Goal: Task Accomplishment & Management: Use online tool/utility

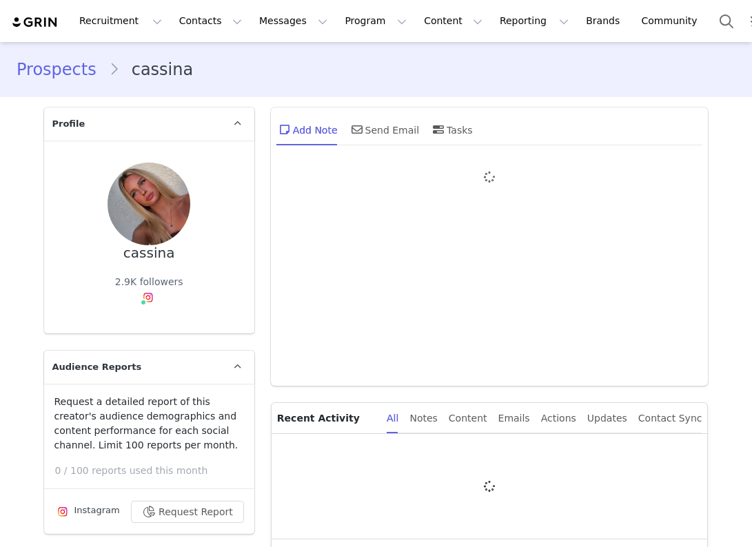
type input "+1 ([GEOGRAPHIC_DATA])"
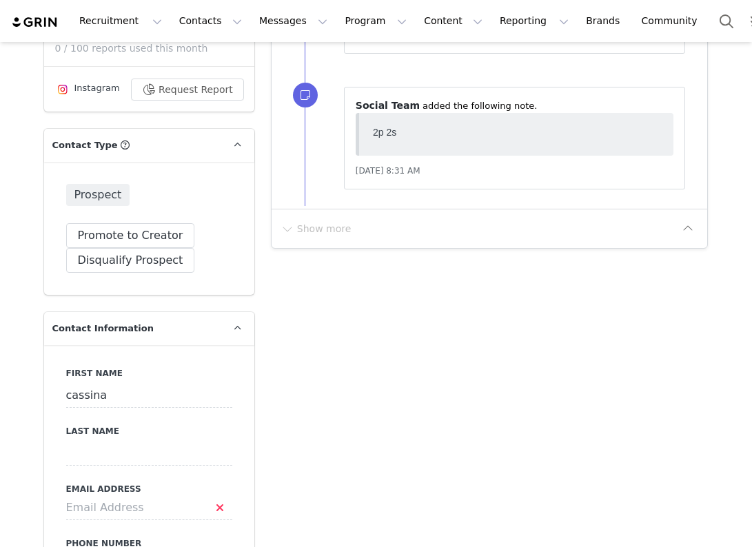
scroll to position [472, 0]
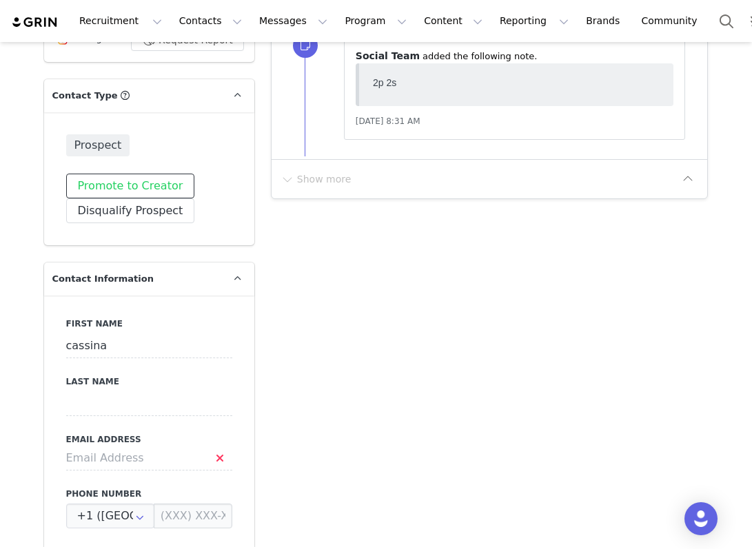
click at [123, 188] on button "Promote to Creator" at bounding box center [130, 186] width 129 height 25
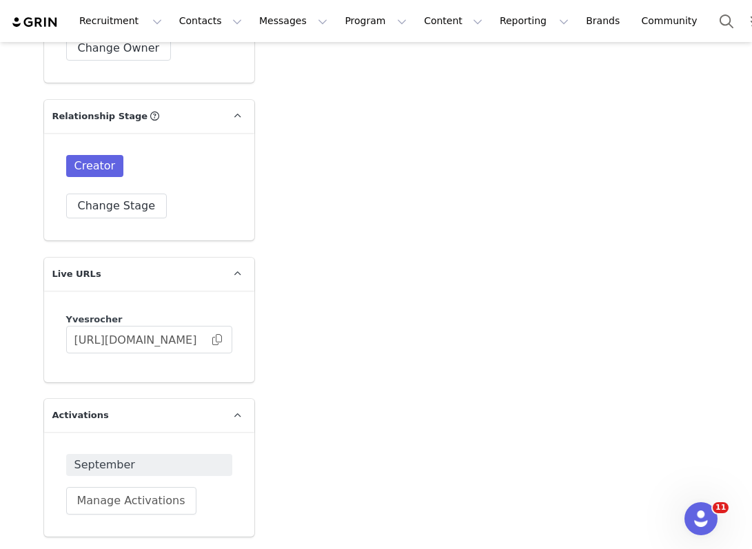
scroll to position [2610, 0]
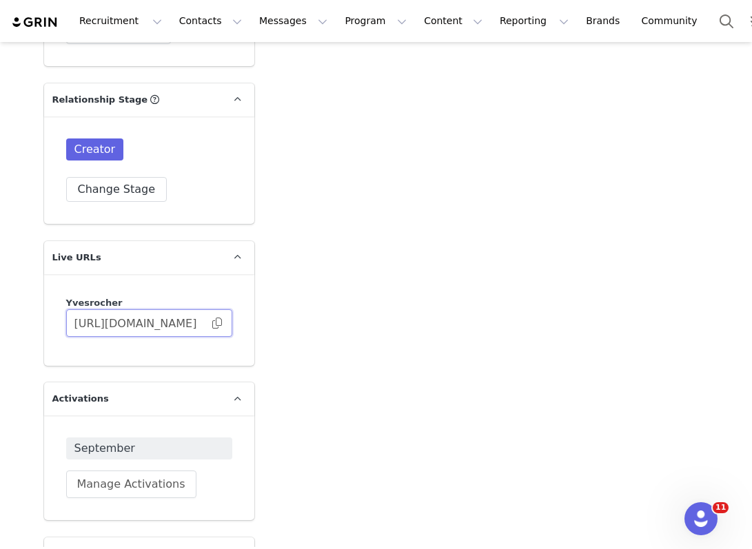
click at [221, 323] on input "https://yvesrocher.grin.live/8070fa01-fcc8-48ae-b1bf-1fa5f5dd17e8" at bounding box center [149, 323] width 166 height 28
click at [218, 323] on span at bounding box center [217, 323] width 14 height 0
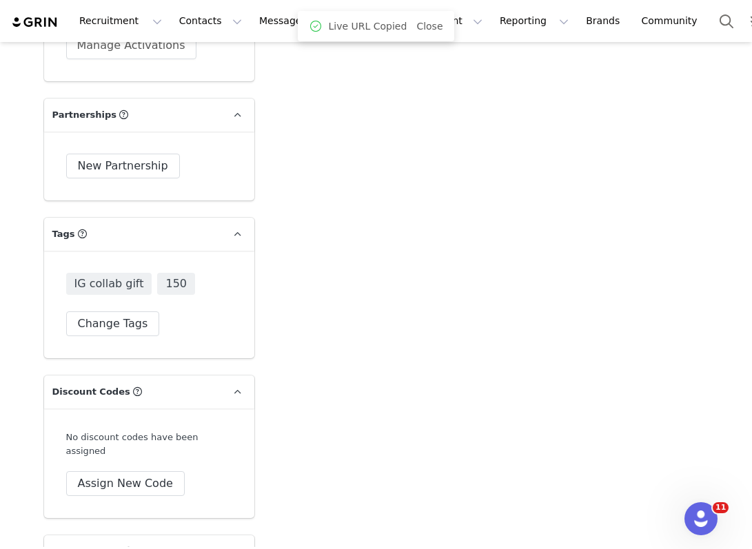
scroll to position [3348, 0]
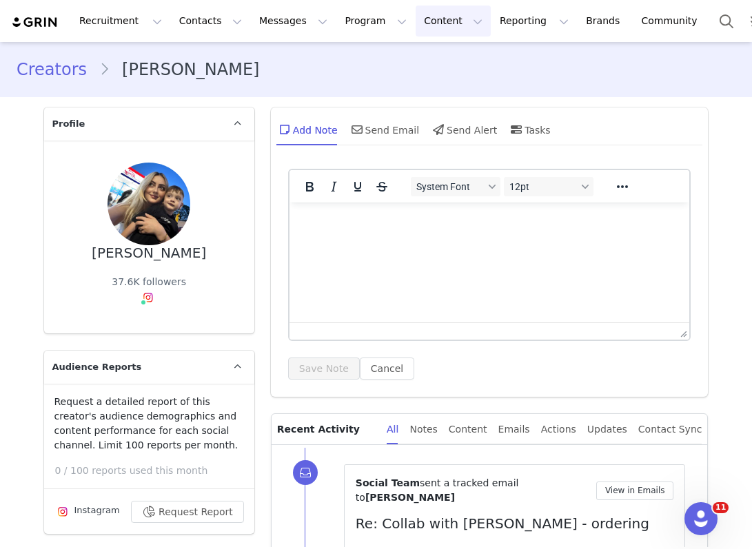
scroll to position [2693, 0]
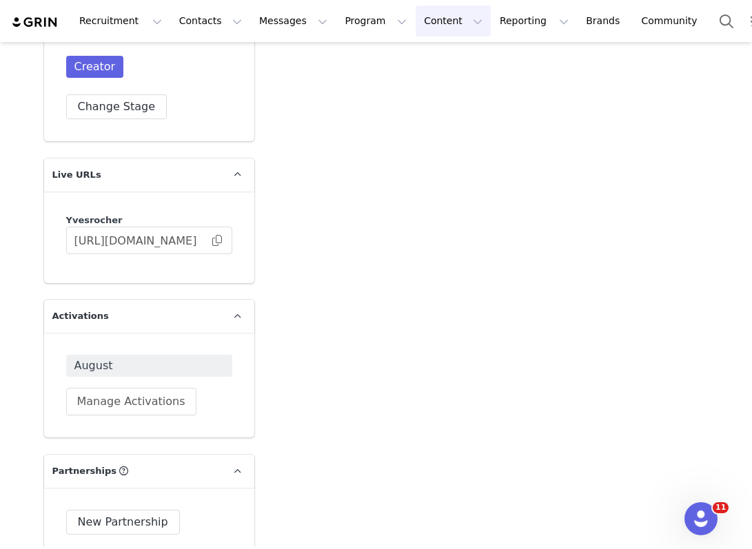
click at [436, 20] on button "Content Content" at bounding box center [453, 21] width 75 height 31
click at [363, 30] on button "Program Program" at bounding box center [375, 21] width 79 height 31
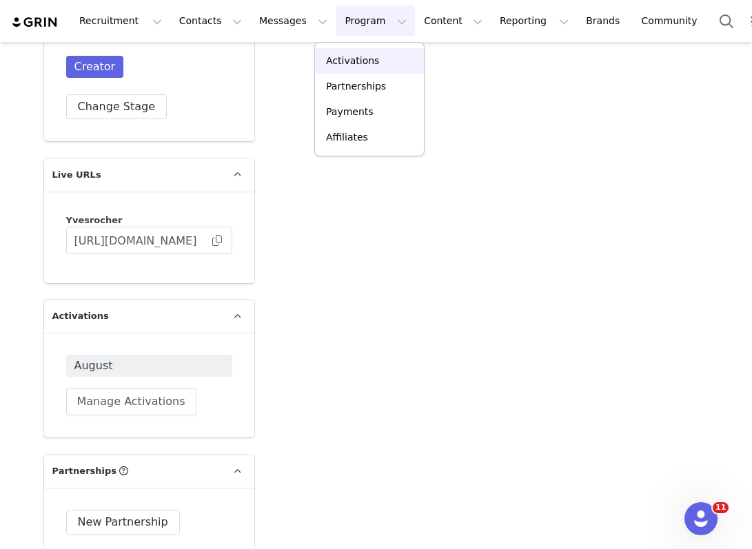
click at [363, 63] on p "Activations" at bounding box center [352, 61] width 53 height 14
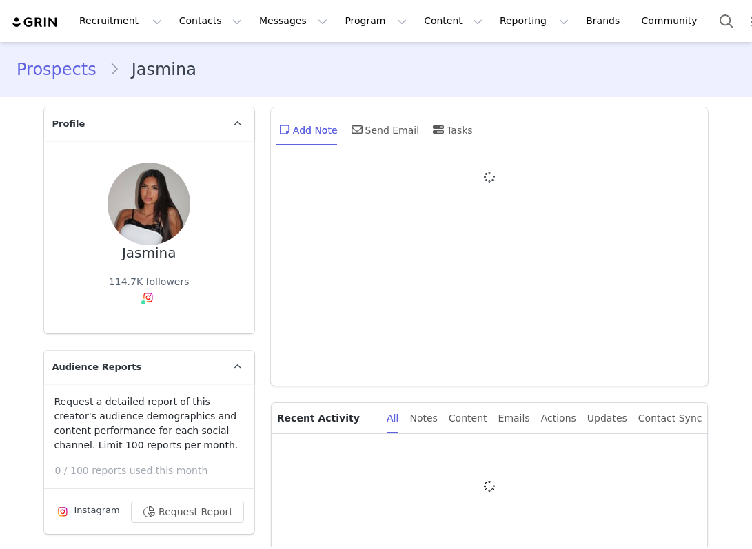
type input "+1 ([GEOGRAPHIC_DATA])"
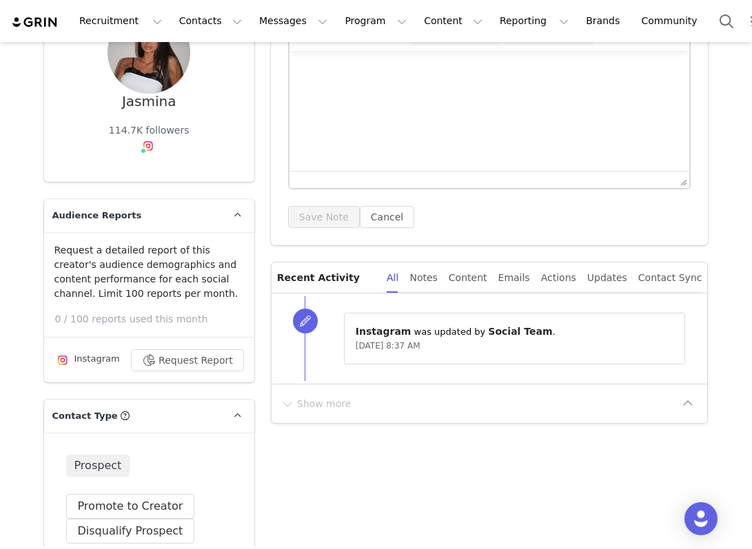
scroll to position [244, 0]
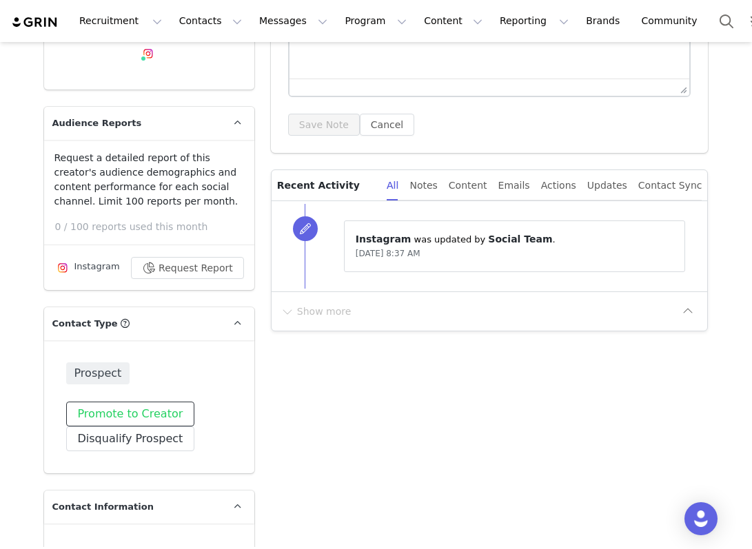
click at [132, 415] on button "Promote to Creator" at bounding box center [130, 414] width 129 height 25
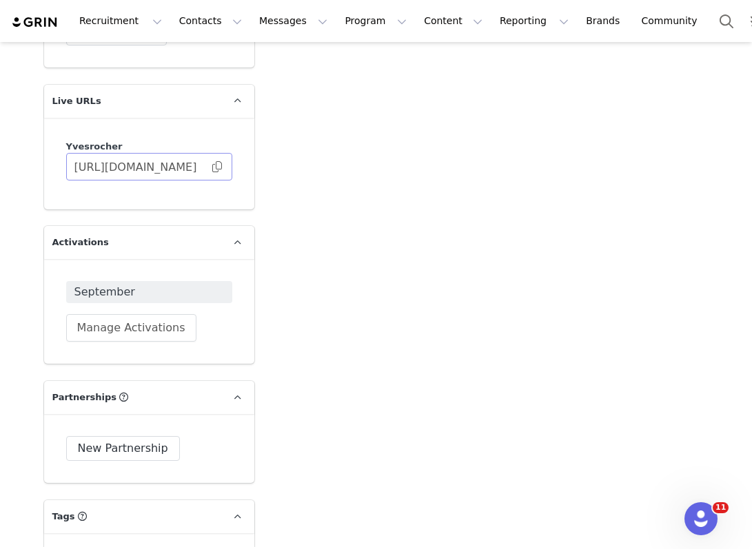
click at [214, 167] on span at bounding box center [217, 167] width 14 height 0
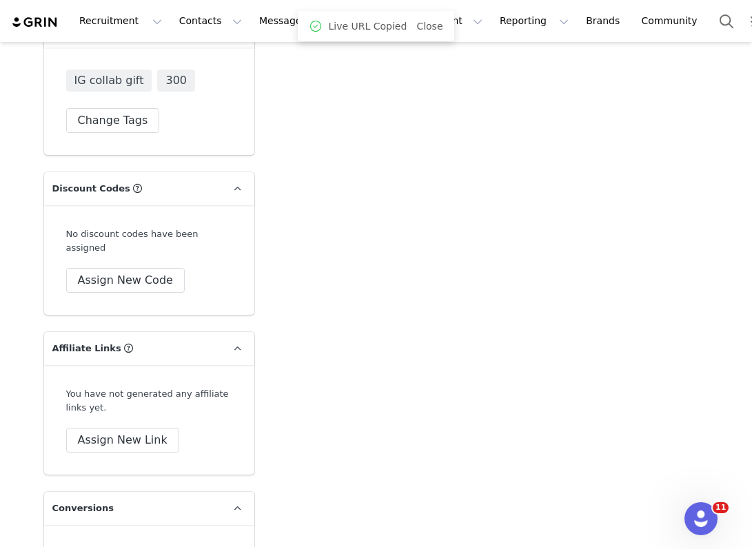
scroll to position [3298, 0]
